Goal: Information Seeking & Learning: Learn about a topic

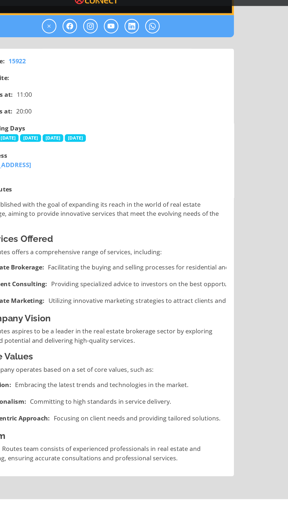
scroll to position [271, 0]
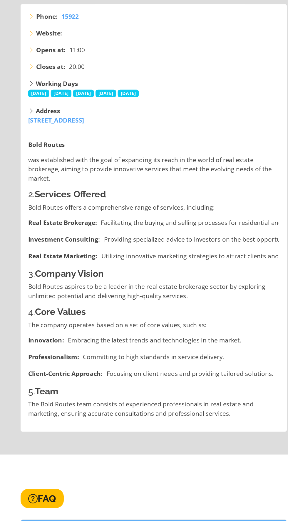
click at [219, 138] on div "Address [STREET_ADDRESS]" at bounding box center [144, 136] width 192 height 14
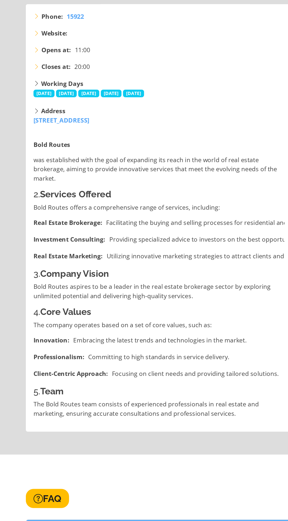
click at [214, 373] on div "Bold Routes was established with the goal of expanding its reach in the world o…" at bounding box center [144, 261] width 200 height 223
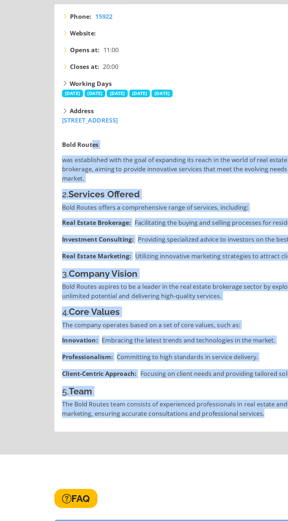
copy div "es was established with the goal of expanding its reach in the world of real es…"
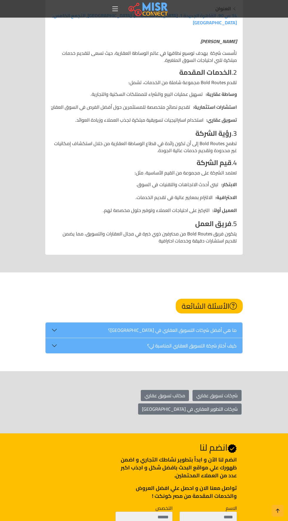
scroll to position [393, 0]
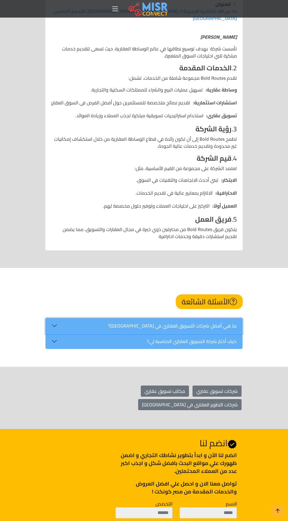
click at [56, 318] on button "ما هي أفضل شركات التسويق العقاري في مصر؟" at bounding box center [143, 325] width 197 height 15
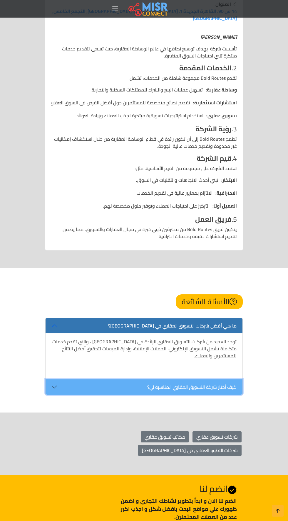
click at [54, 380] on button "كيف أختار شركة التسويق العقاري المناسبة لي؟" at bounding box center [143, 387] width 197 height 15
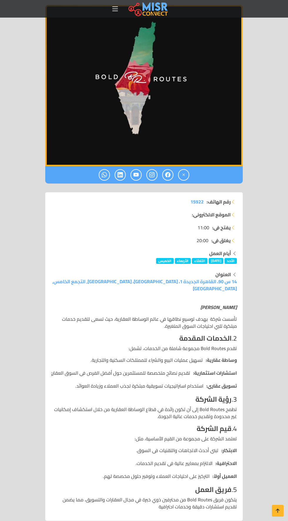
scroll to position [0, 0]
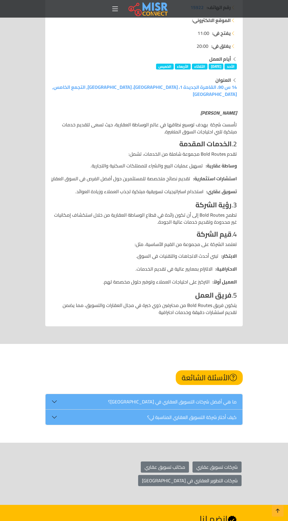
scroll to position [361, 0]
